Goal: Task Accomplishment & Management: Use online tool/utility

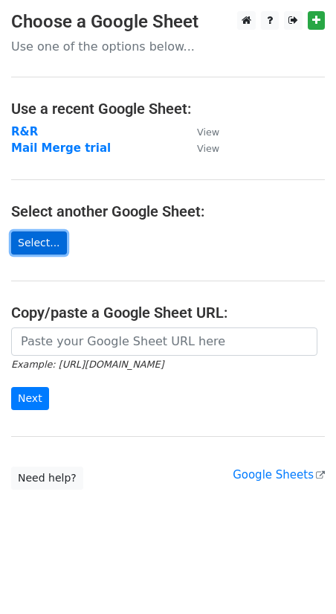
click at [55, 237] on link "Select..." at bounding box center [39, 242] width 56 height 23
click at [24, 131] on strong "R&R" at bounding box center [24, 131] width 27 height 13
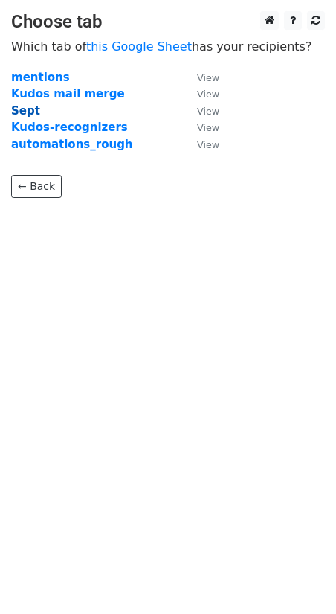
click at [31, 111] on strong "Sept" at bounding box center [25, 110] width 29 height 13
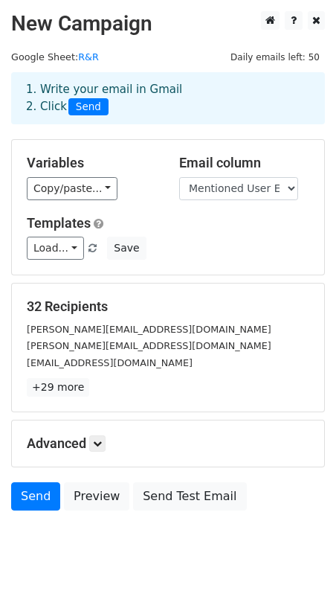
scroll to position [23, 0]
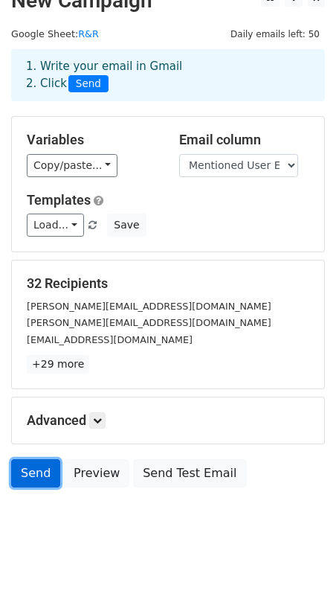
click at [45, 478] on link "Send" at bounding box center [35, 473] width 49 height 28
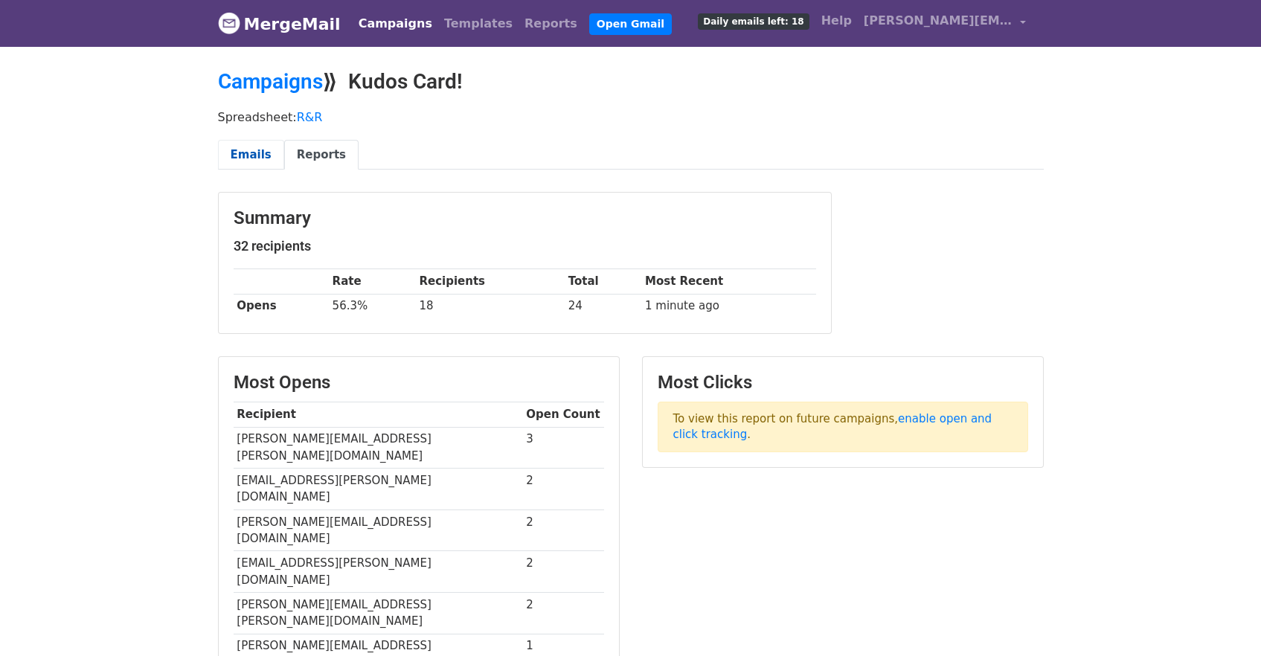
click at [263, 146] on link "Emails" at bounding box center [251, 155] width 66 height 31
